Goal: Information Seeking & Learning: Learn about a topic

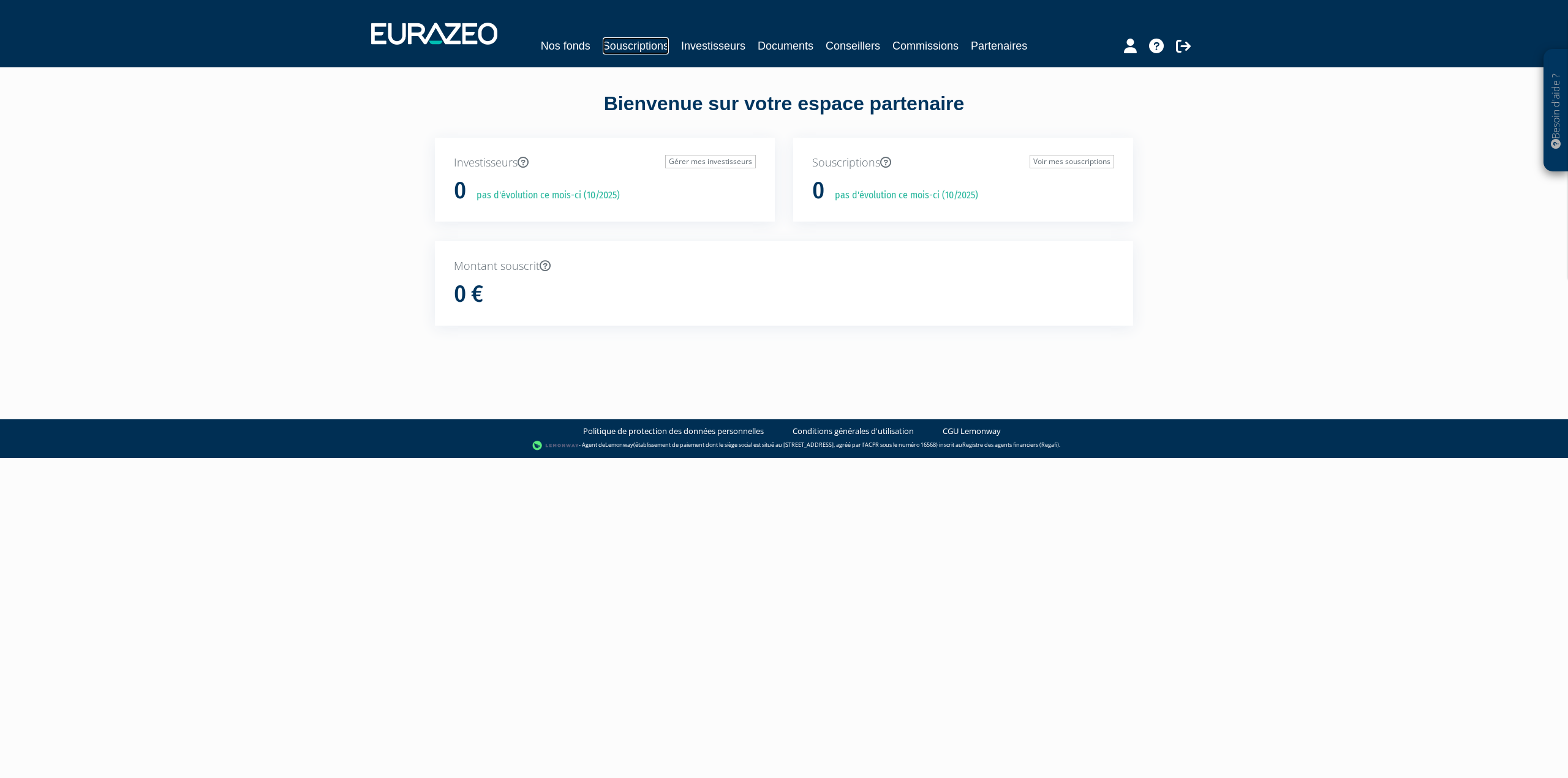
click at [652, 44] on link "Souscriptions" at bounding box center [636, 46] width 66 height 17
click at [778, 48] on link "Documents" at bounding box center [786, 46] width 56 height 17
click at [781, 43] on link "Documents" at bounding box center [786, 46] width 56 height 17
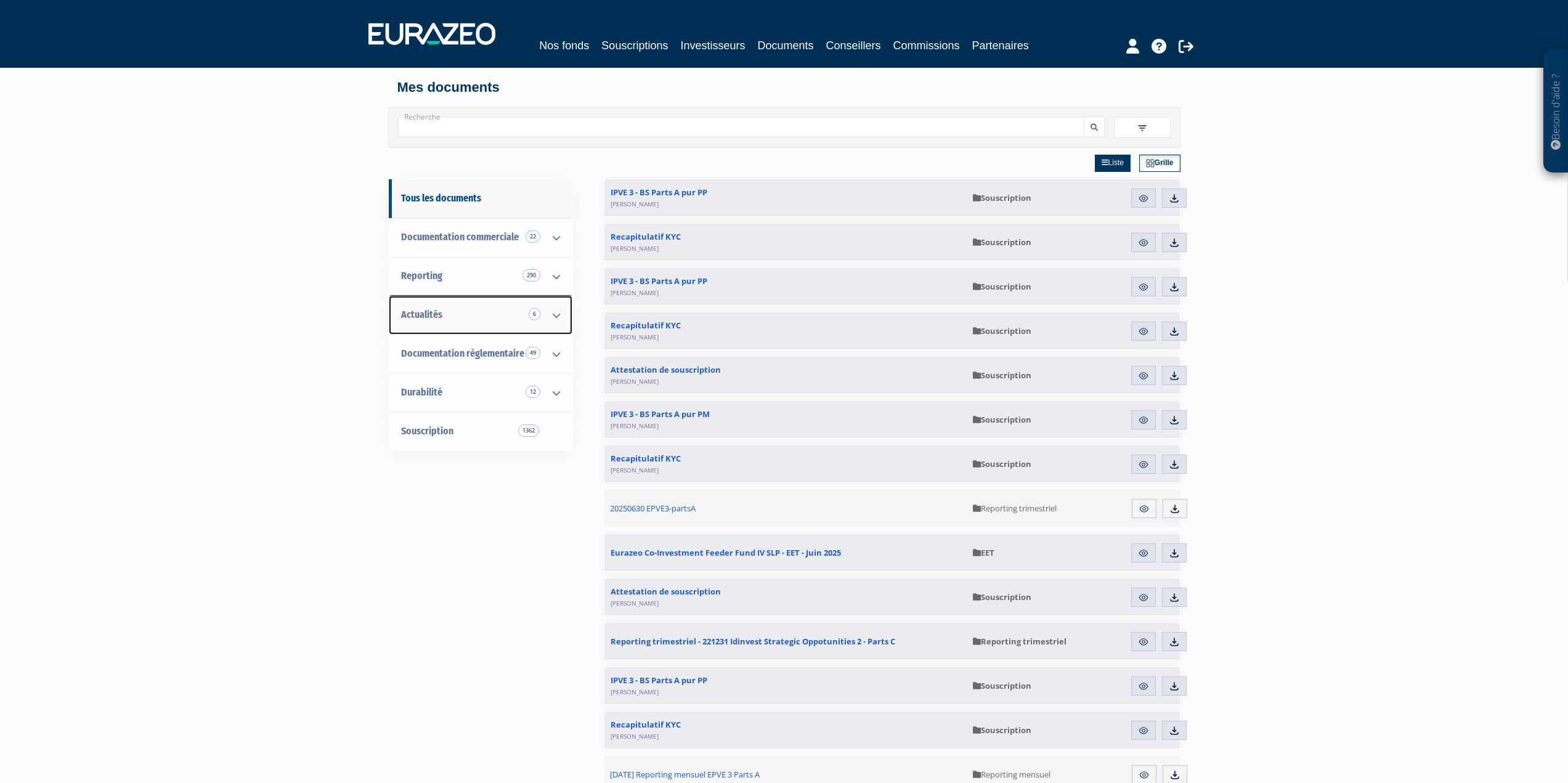
click at [557, 315] on icon at bounding box center [556, 315] width 32 height 38
click at [454, 353] on span "Actualités 1" at bounding box center [446, 353] width 41 height 12
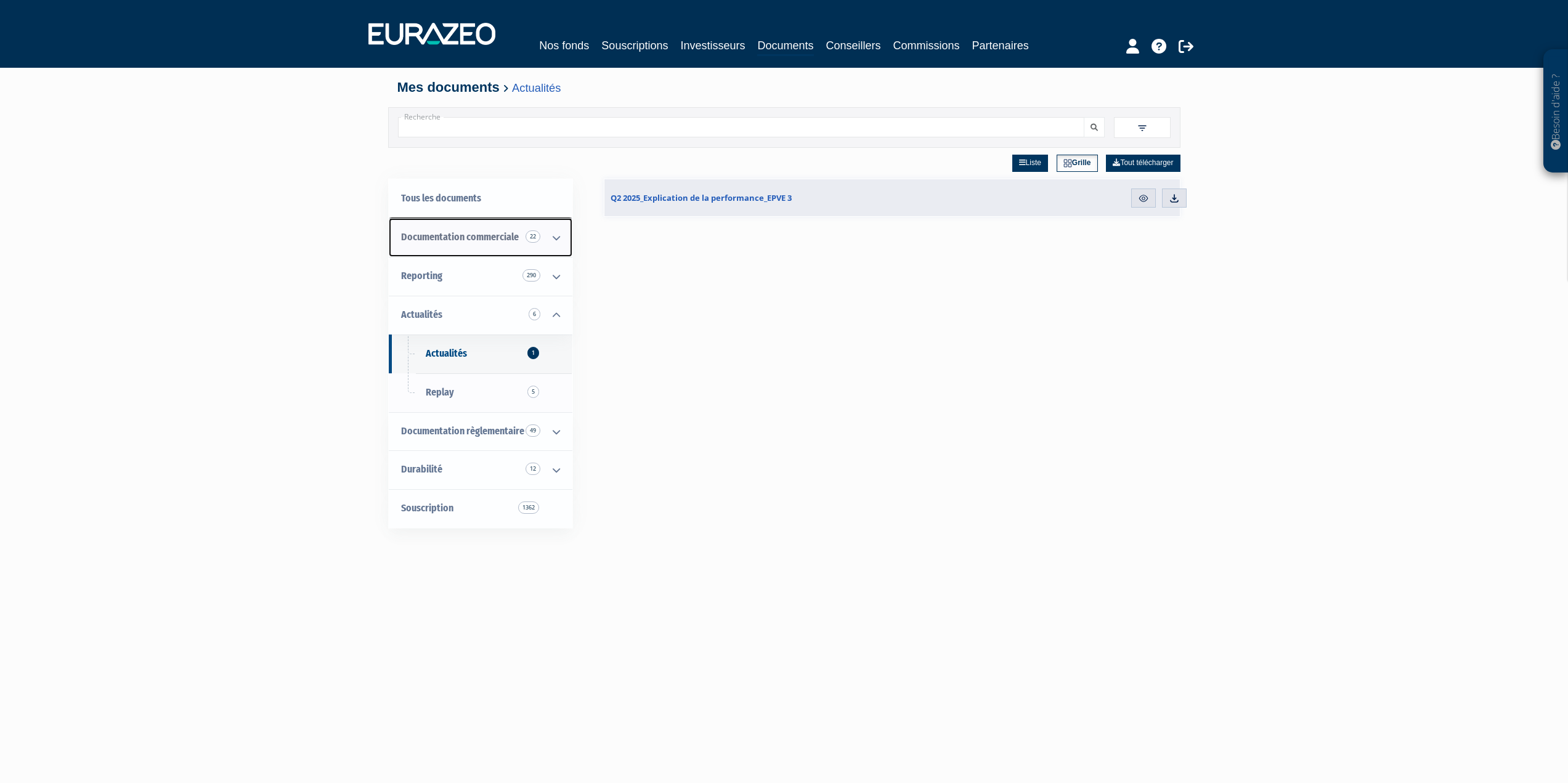
click at [552, 235] on icon at bounding box center [556, 238] width 32 height 38
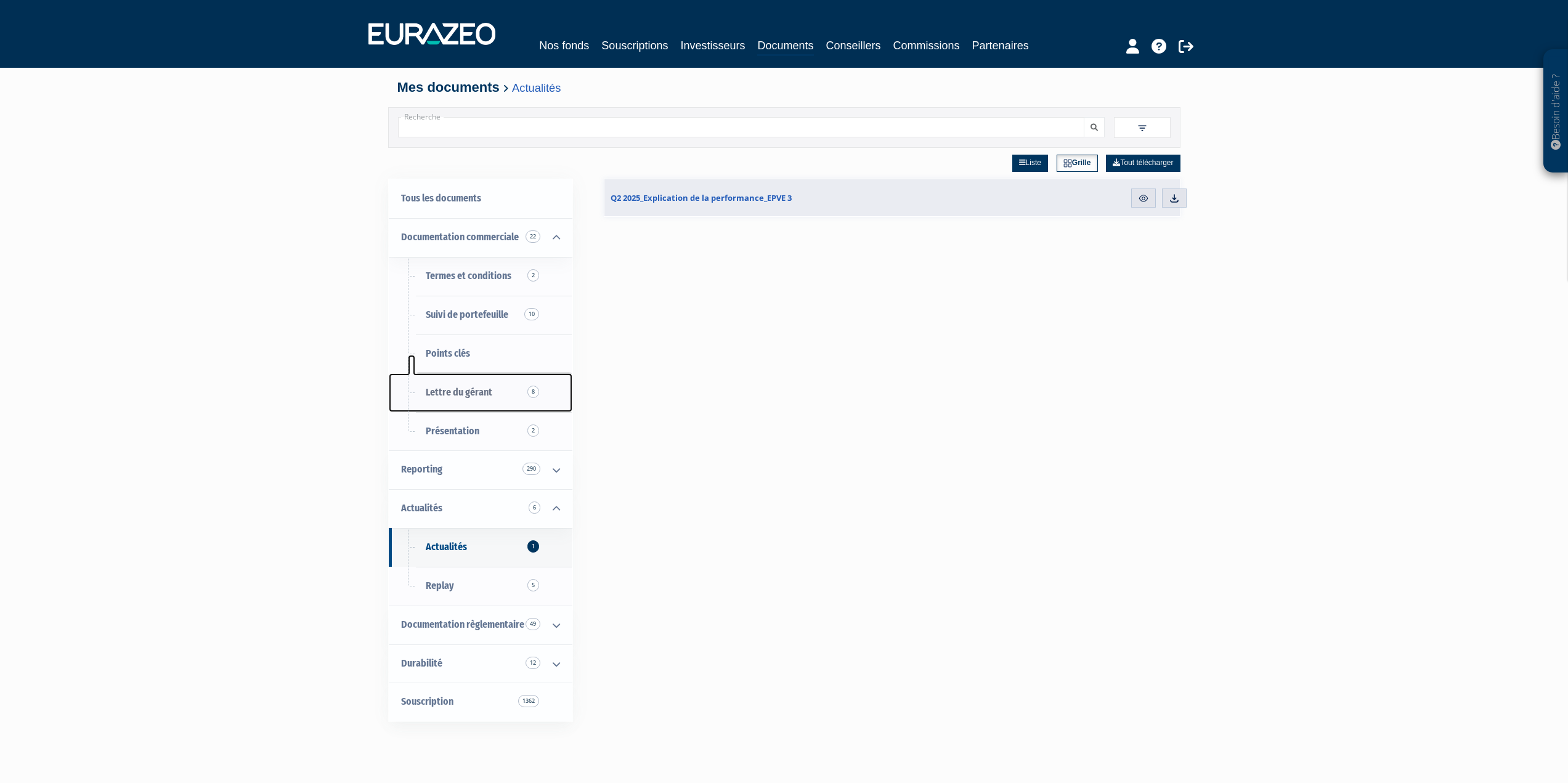
click at [472, 388] on span "Lettre du gérant 8" at bounding box center [459, 392] width 67 height 12
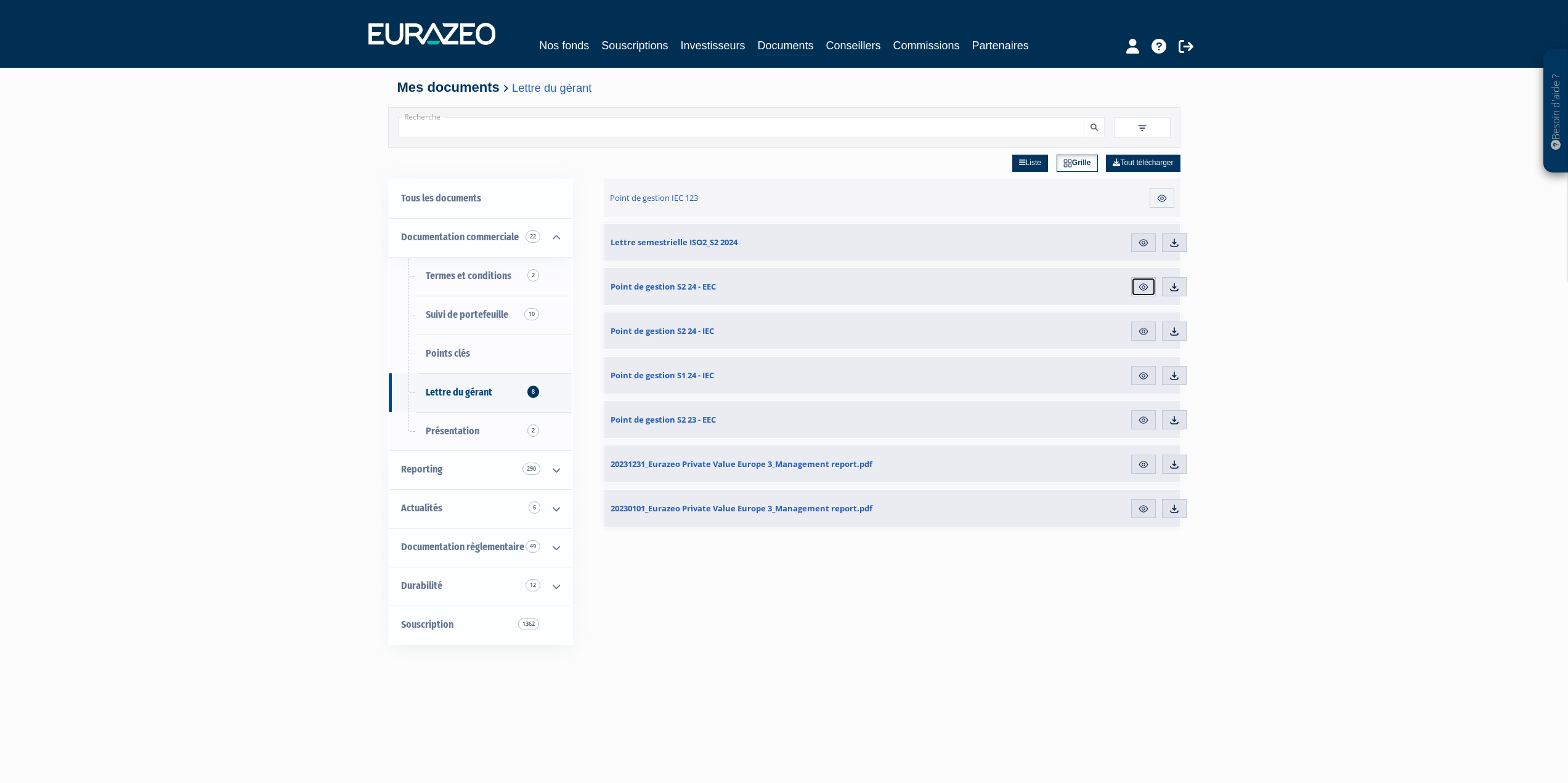
click at [1139, 284] on img at bounding box center [1143, 287] width 11 height 11
